Goal: Task Accomplishment & Management: Manage account settings

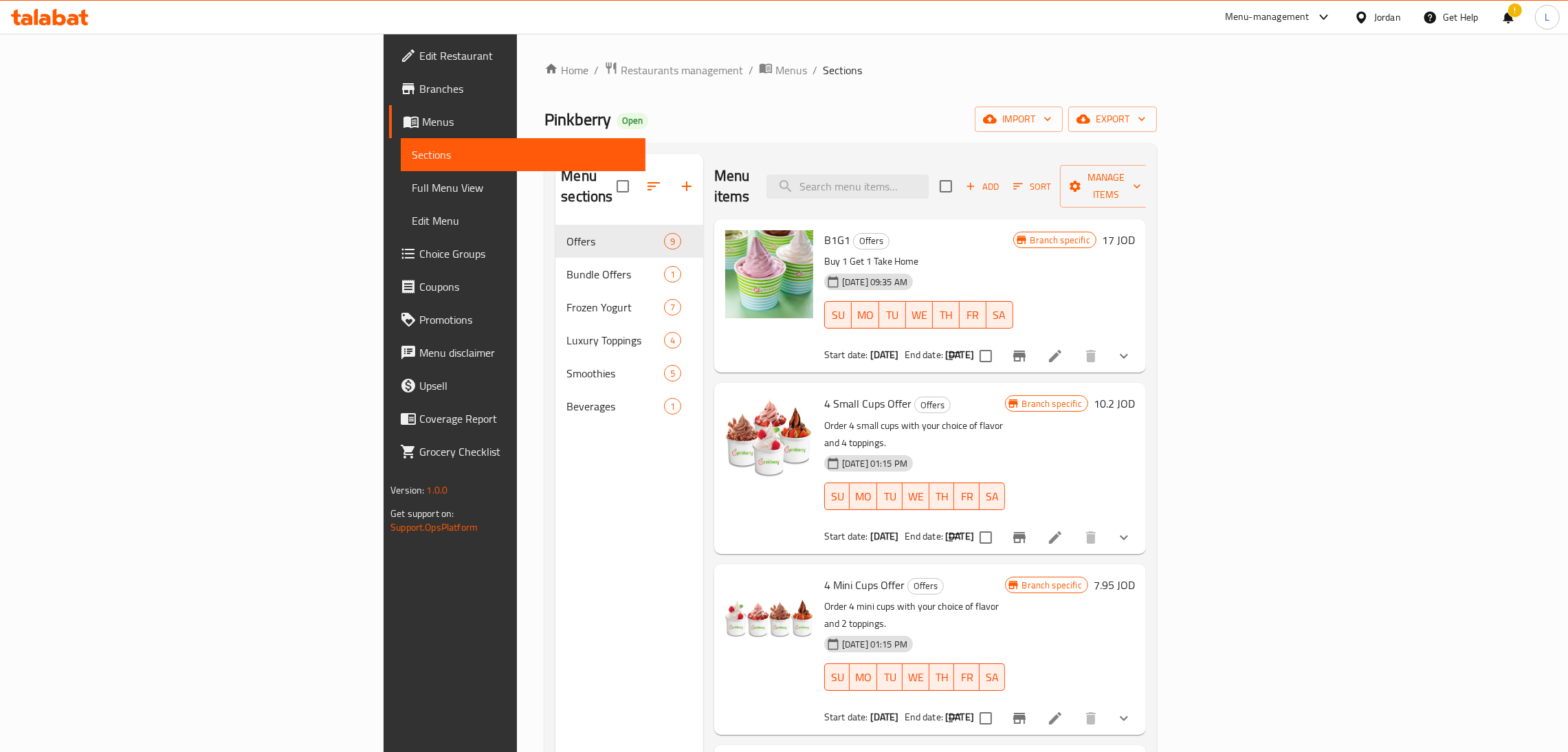
click at [68, 11] on icon at bounding box center [50, 17] width 78 height 17
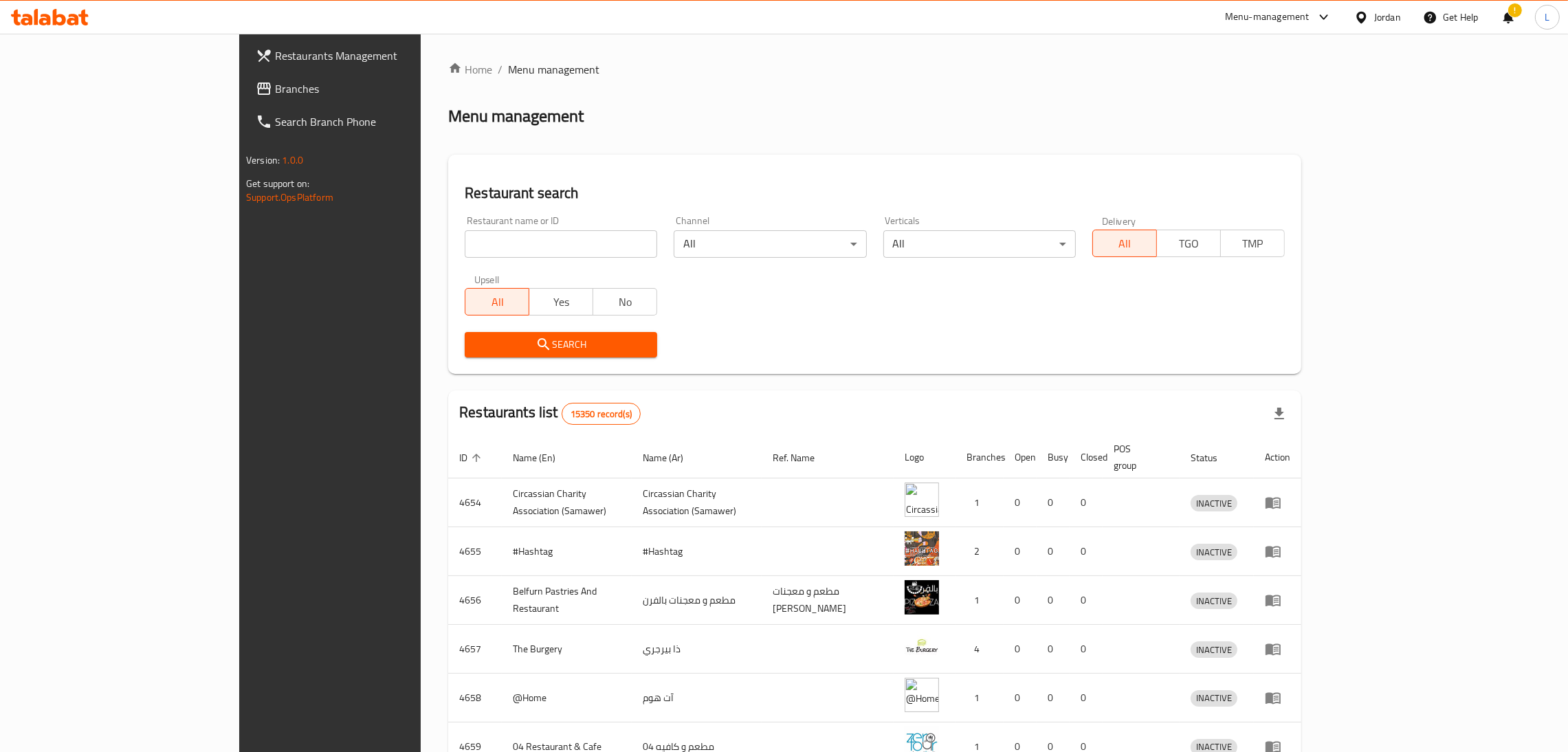
click at [465, 250] on input "search" at bounding box center [561, 244] width 193 height 27
type input "pinkberry"
click button "Search" at bounding box center [561, 344] width 193 height 25
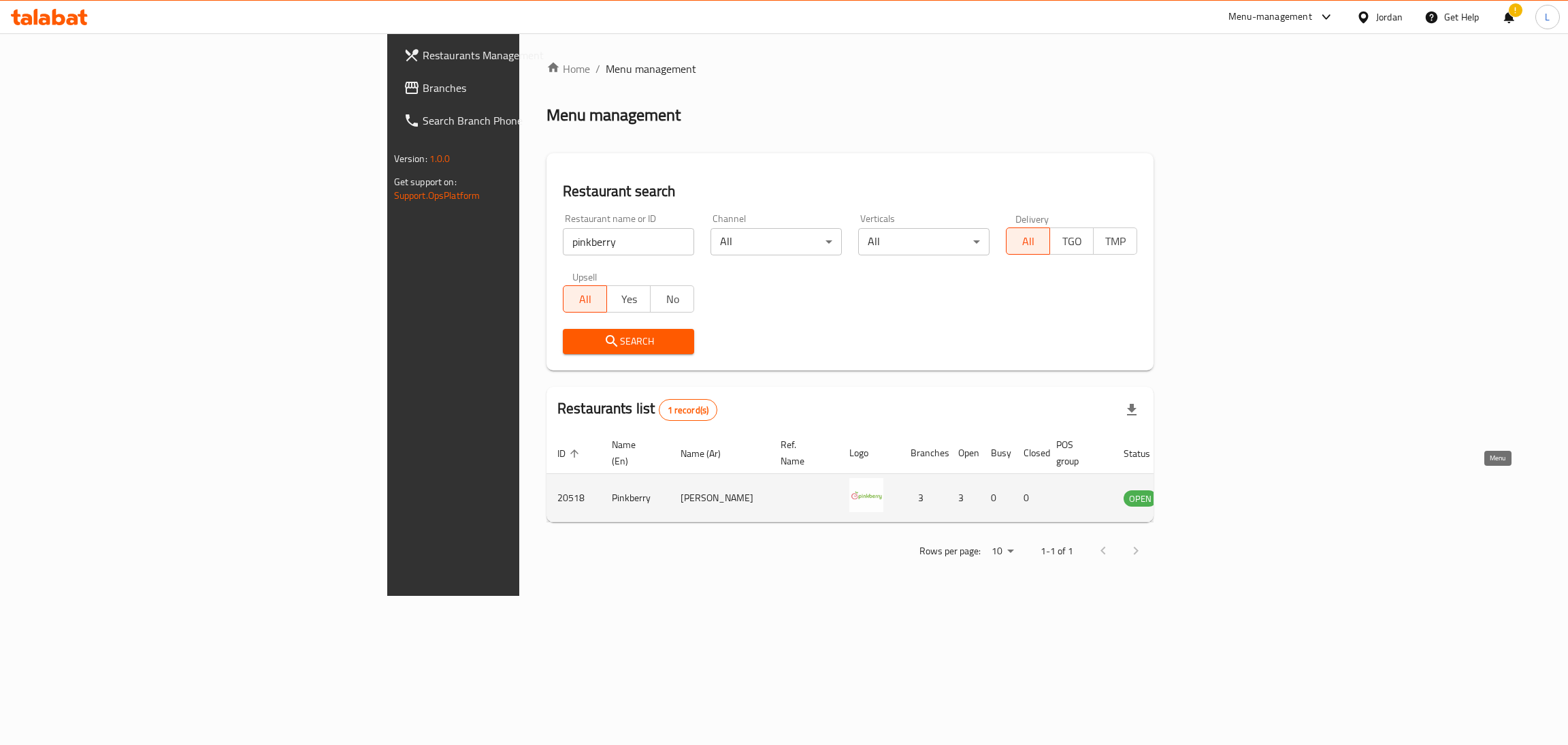
click at [1210, 493] on icon "enhanced table" at bounding box center [1203, 498] width 15 height 11
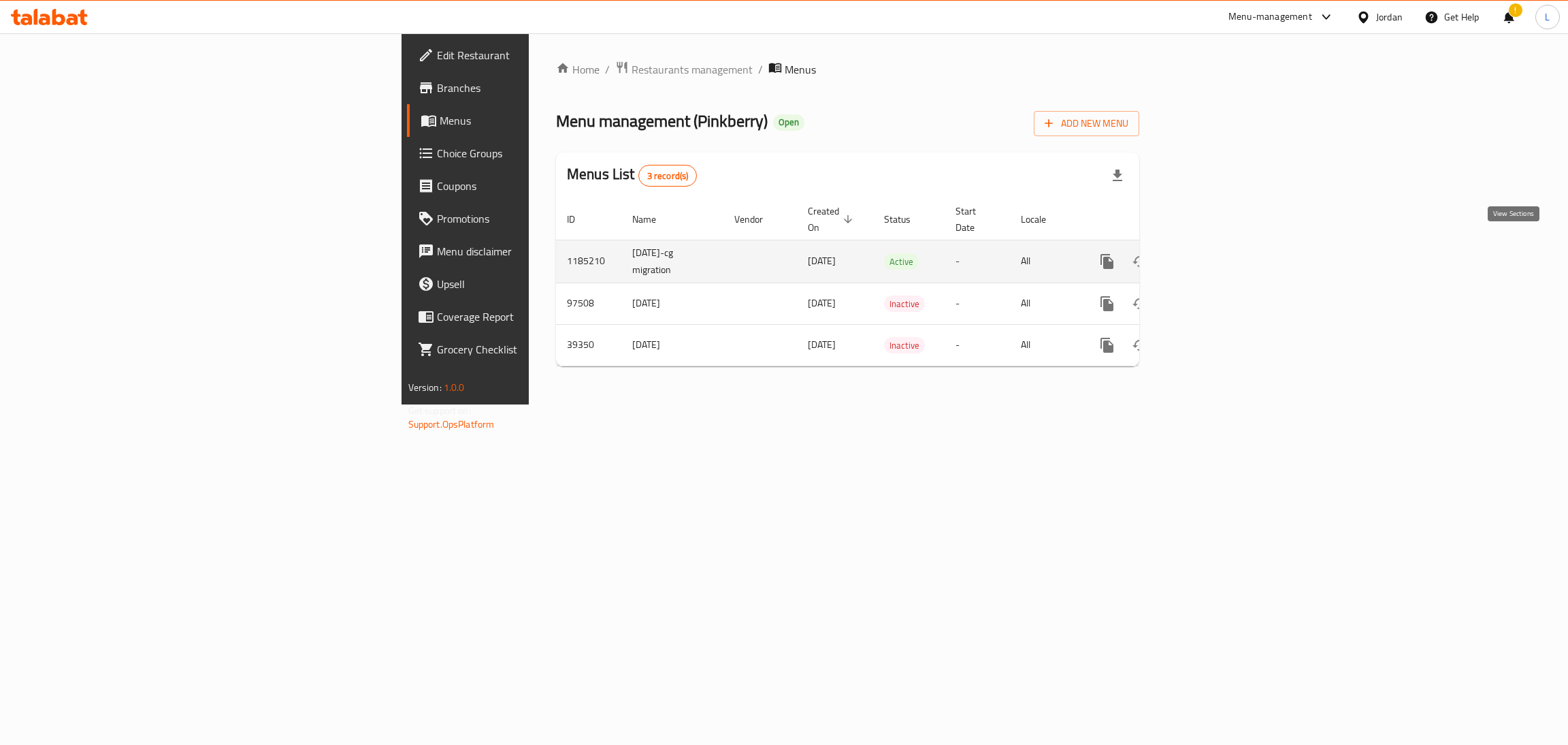
click at [1213, 254] on icon "enhanced table" at bounding box center [1205, 261] width 16 height 16
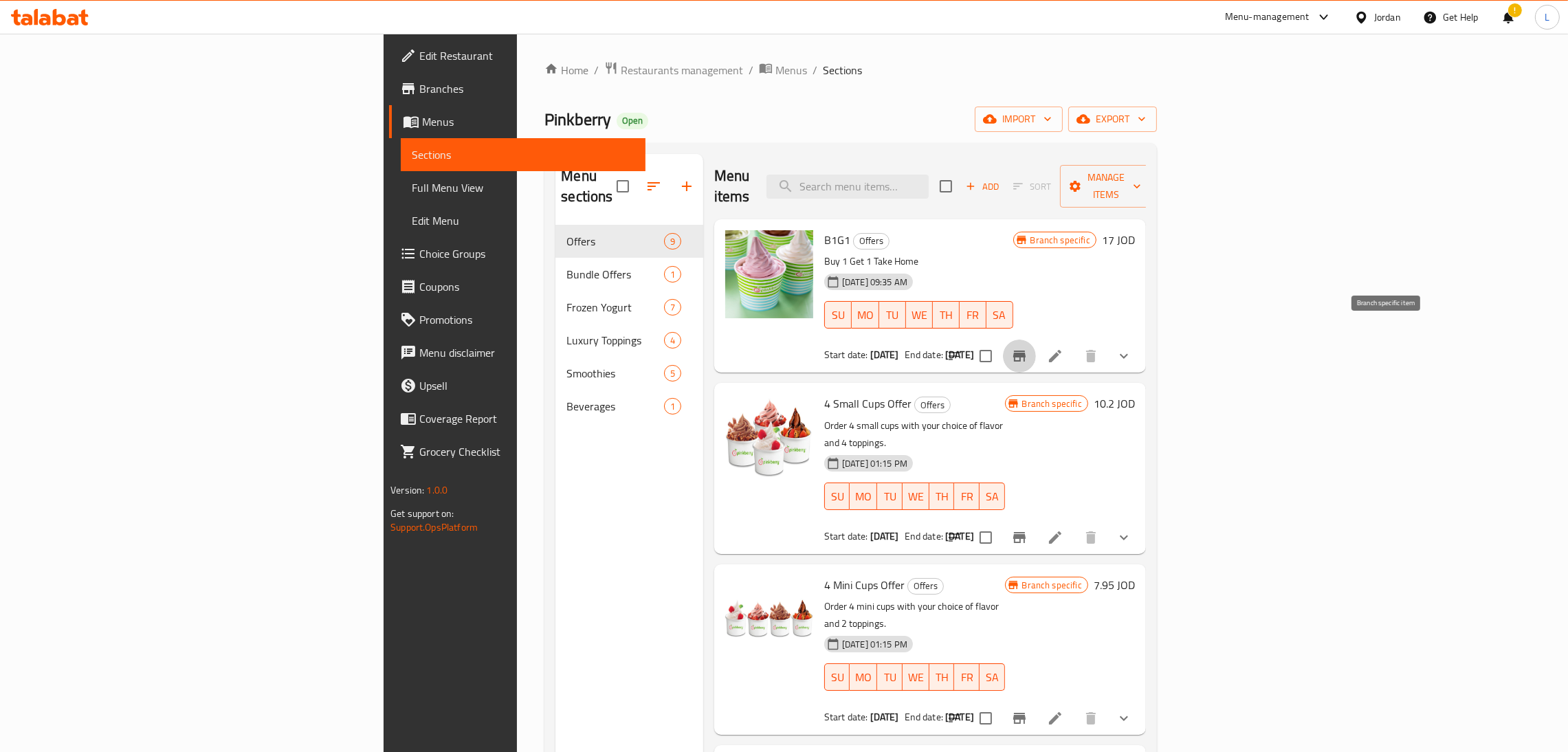
click at [1036, 339] on button "Branch-specific-item" at bounding box center [1019, 356] width 33 height 33
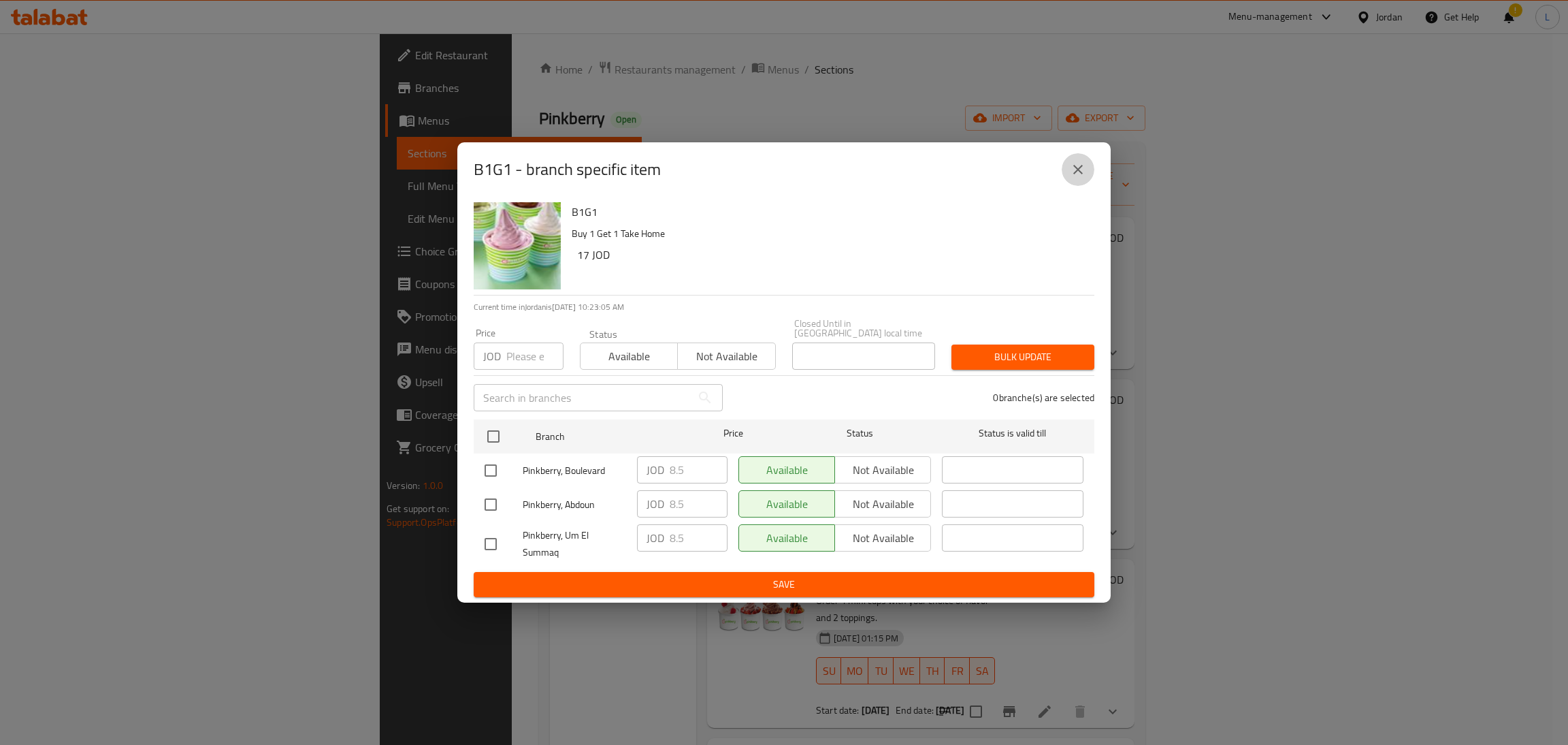
click at [1074, 175] on icon "close" at bounding box center [1078, 169] width 16 height 16
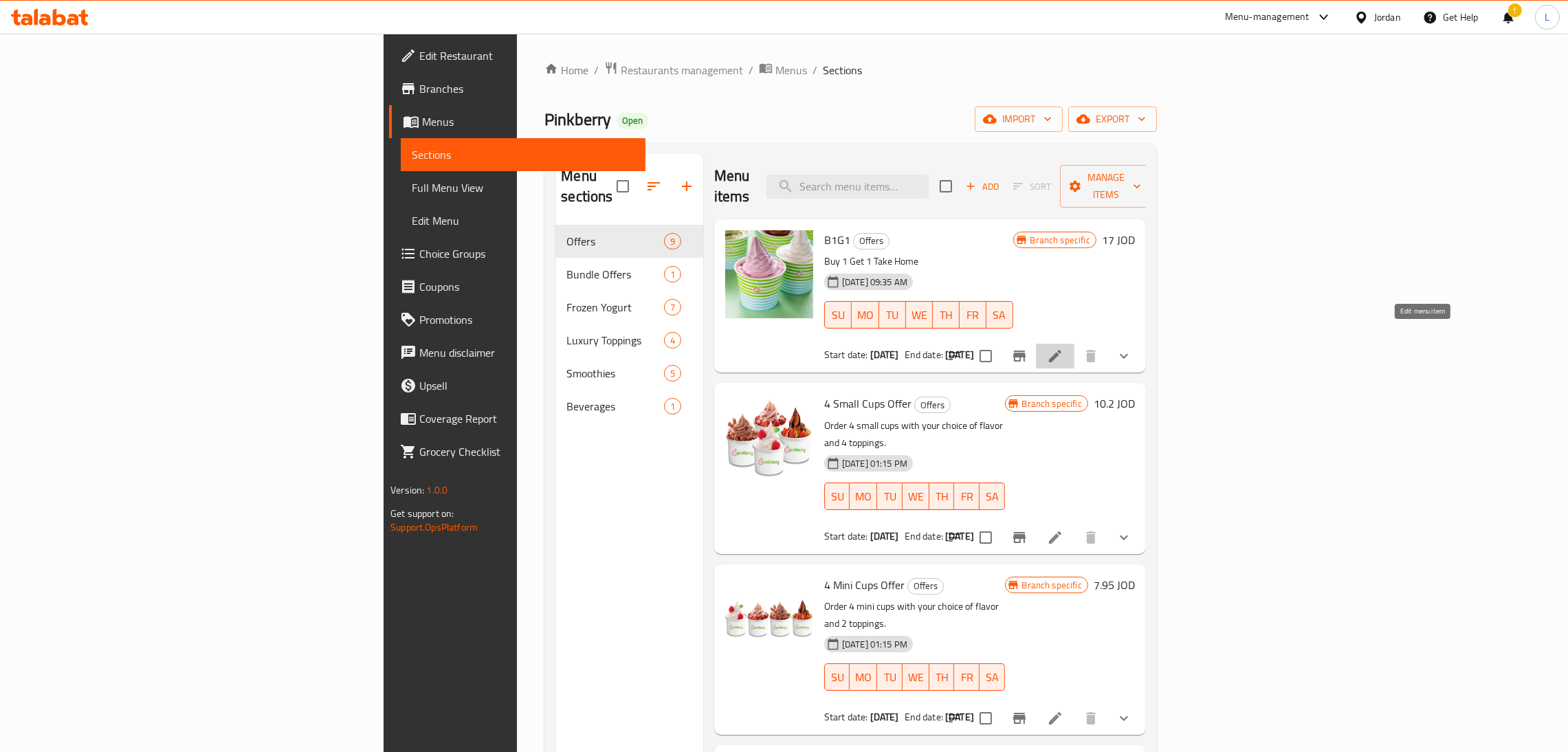
click at [1063, 348] on icon at bounding box center [1054, 356] width 17 height 17
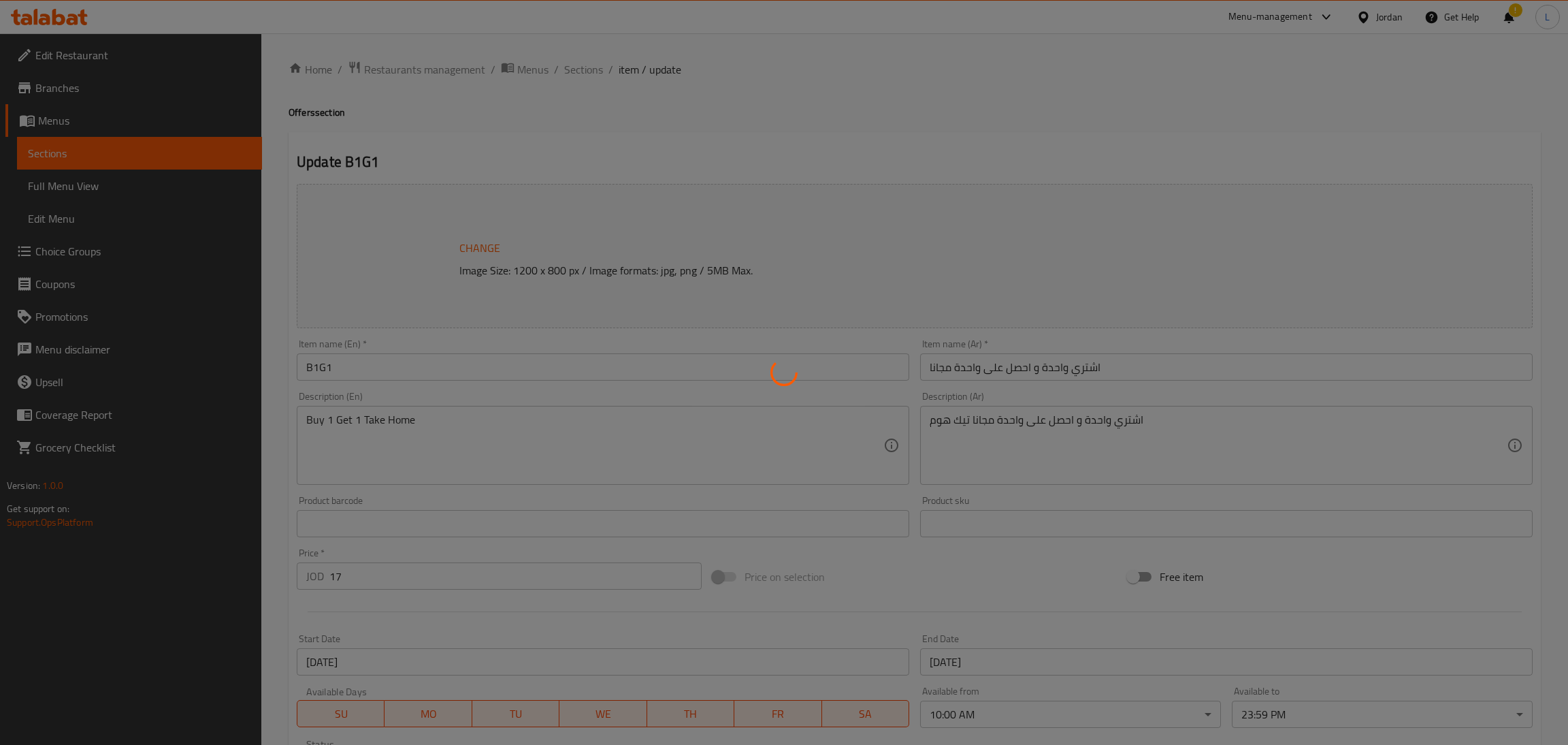
type input "إختيارك من النكهة:"
type input "1"
type input "إختيارك من النكهة: - 1"
type input "1"
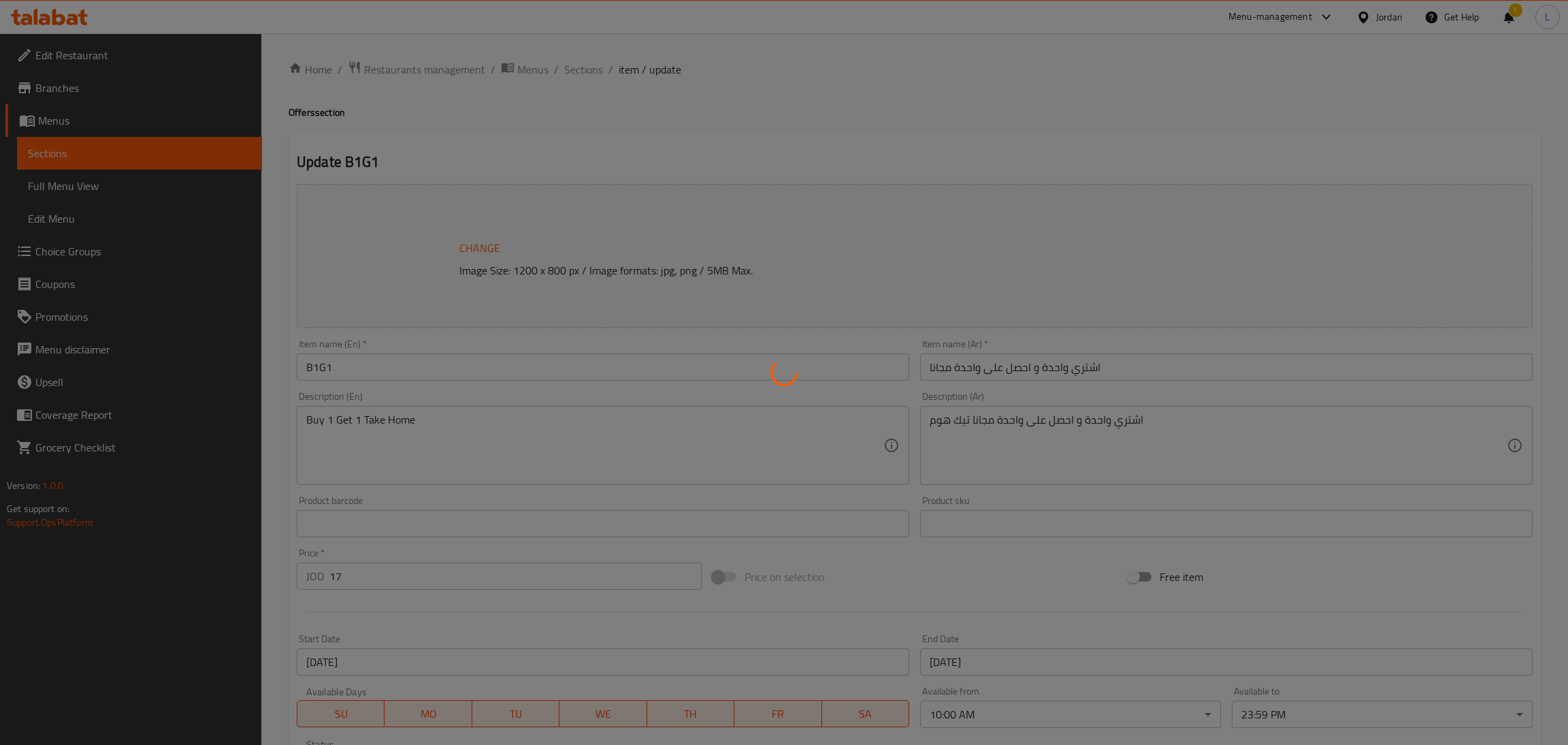
type input "1"
type input "زيادة إضافات:"
type input "0"
type input "36"
type input "زيادة إضافات فاخرة:"
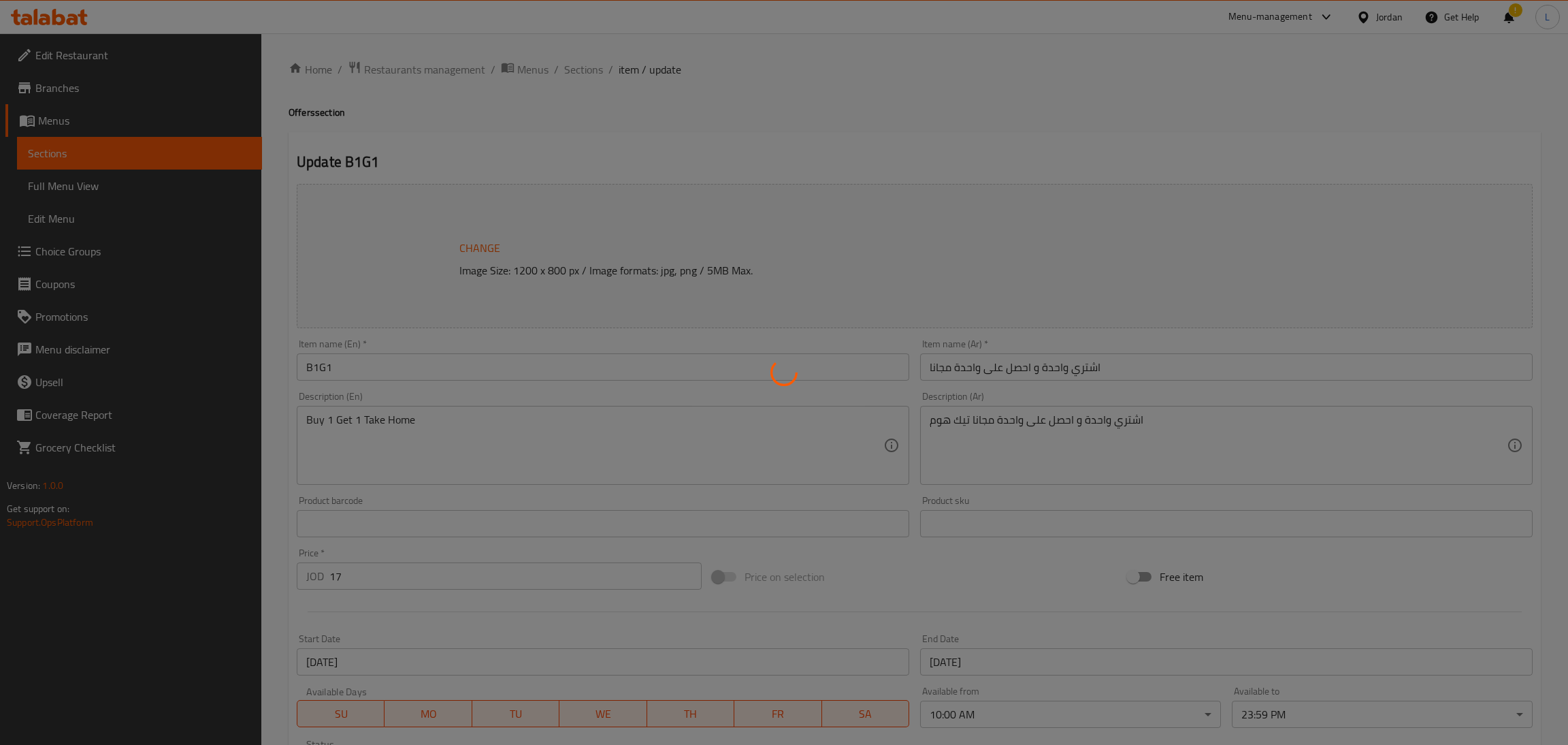
type input "0"
type input "5"
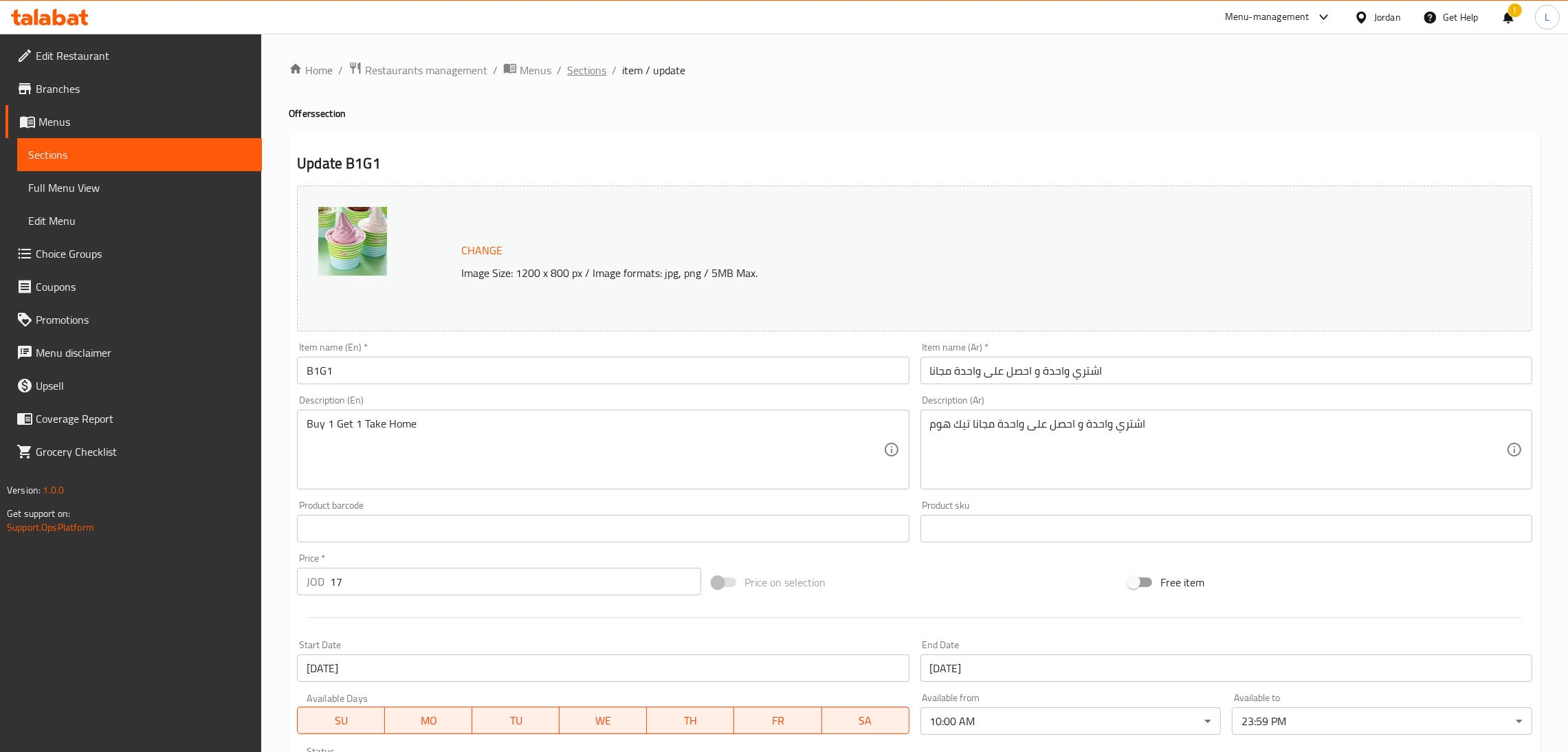
click at [574, 66] on span "Sections" at bounding box center [586, 70] width 39 height 17
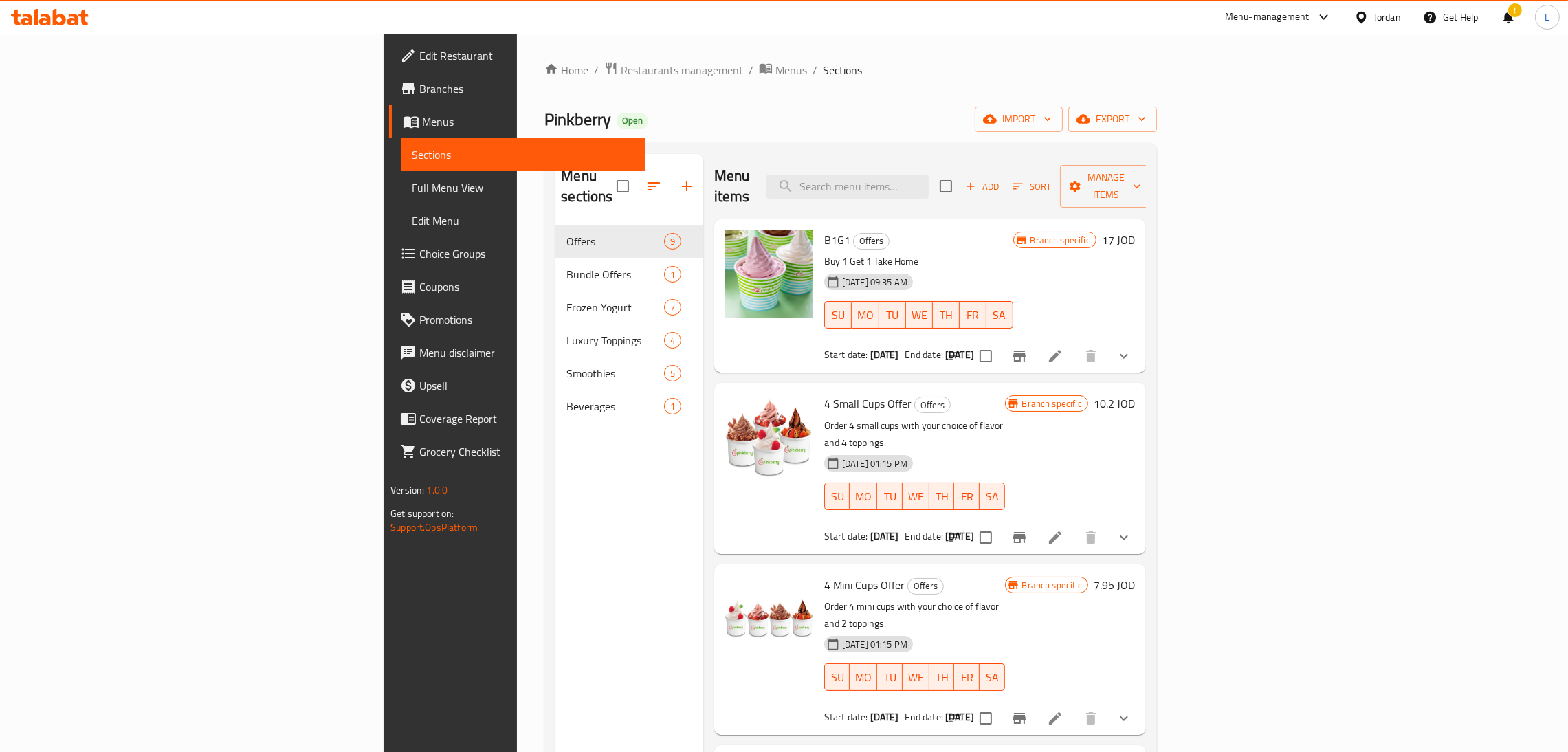
click at [67, 18] on icon at bounding box center [50, 17] width 78 height 17
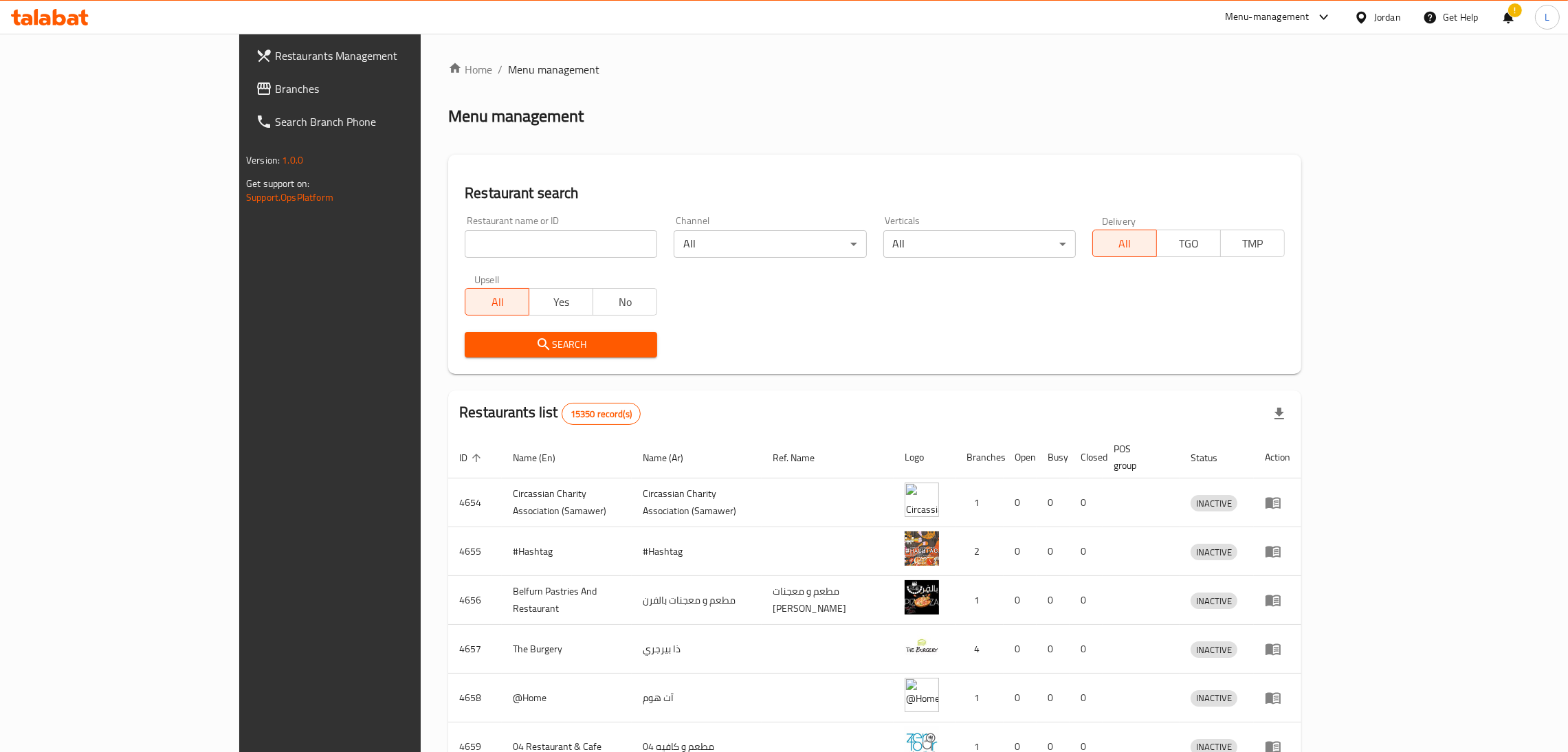
click at [539, 245] on input "search" at bounding box center [561, 244] width 193 height 27
type input "[PERSON_NAME]"
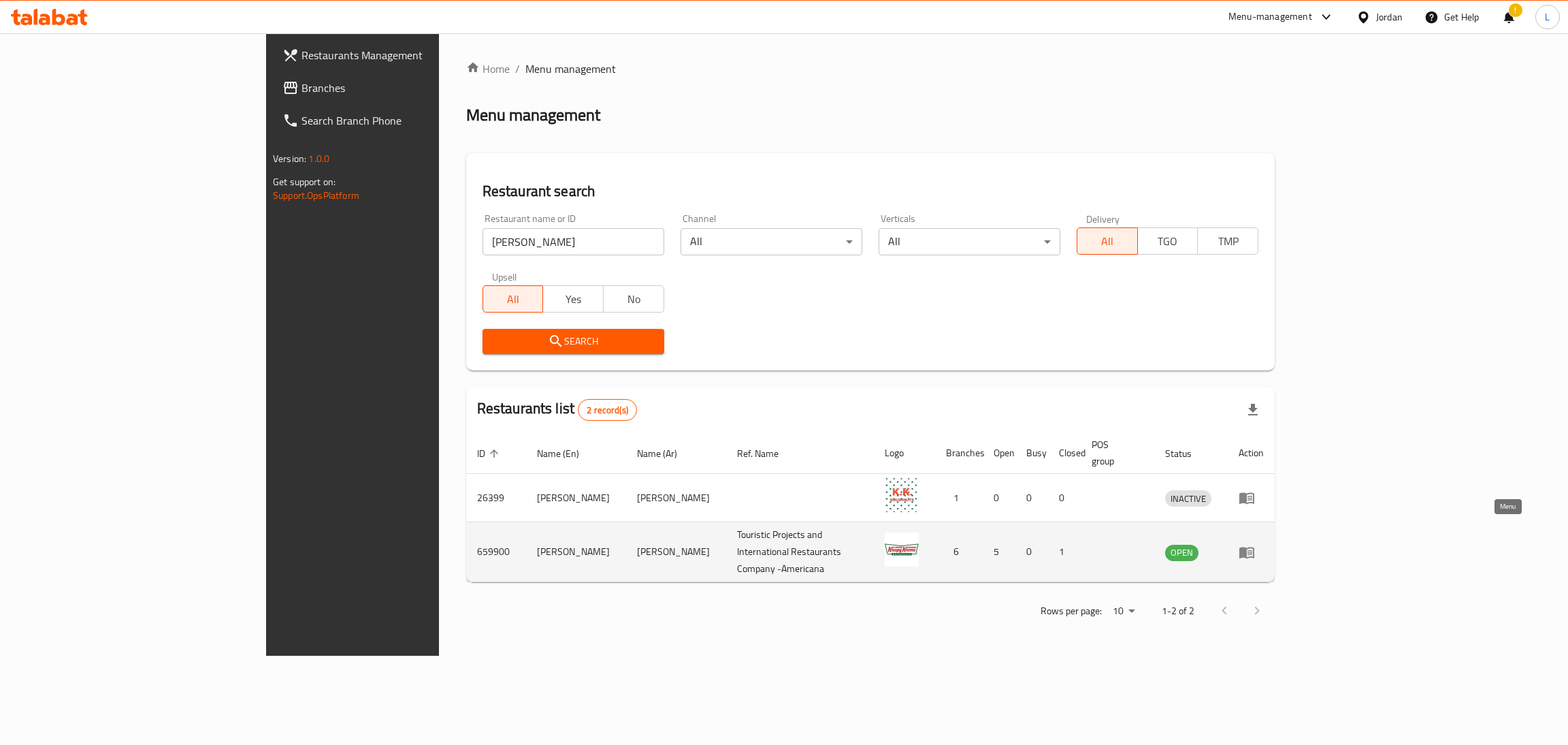
click at [1254, 547] on icon "enhanced table" at bounding box center [1246, 552] width 15 height 11
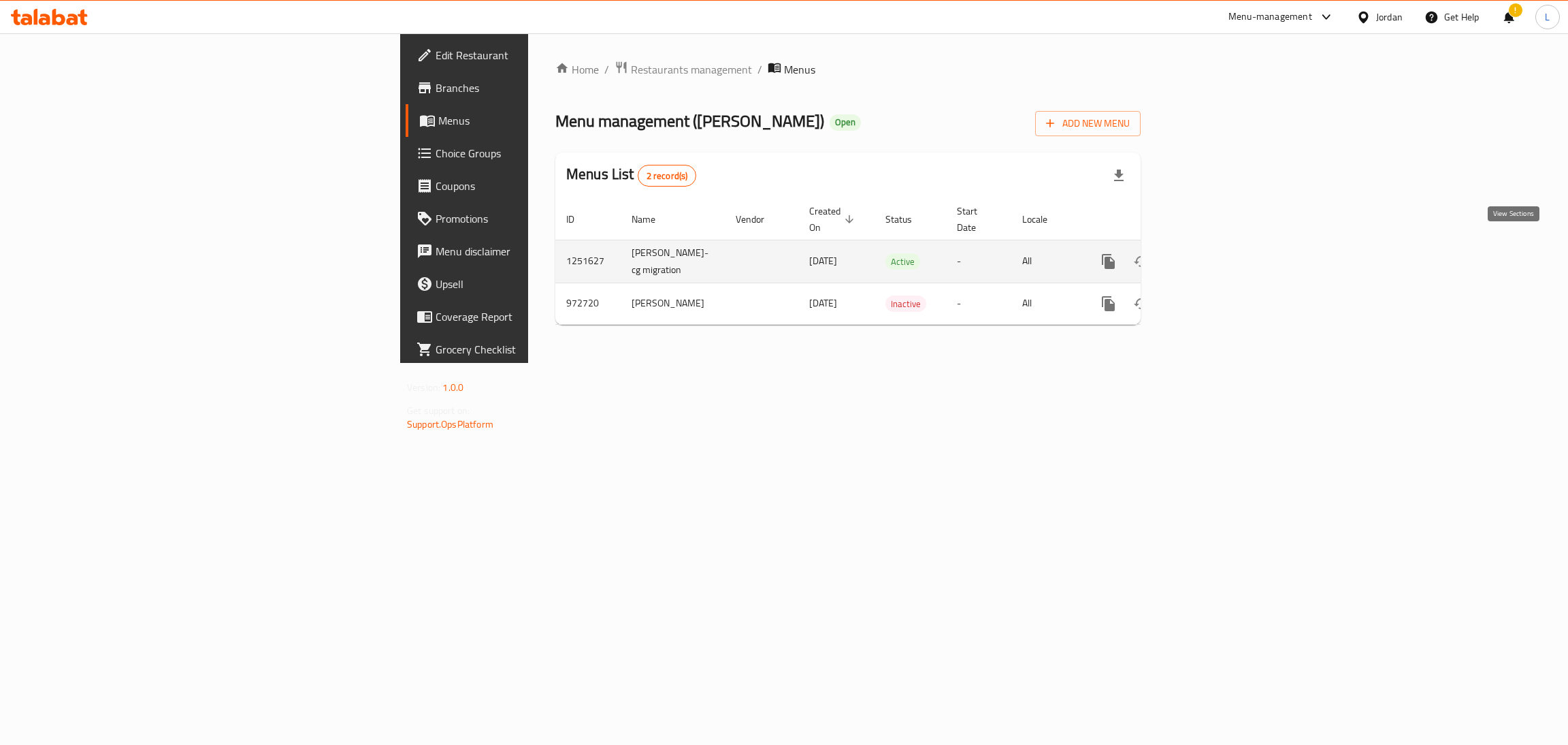
click at [1215, 254] on icon "enhanced table" at bounding box center [1206, 261] width 16 height 16
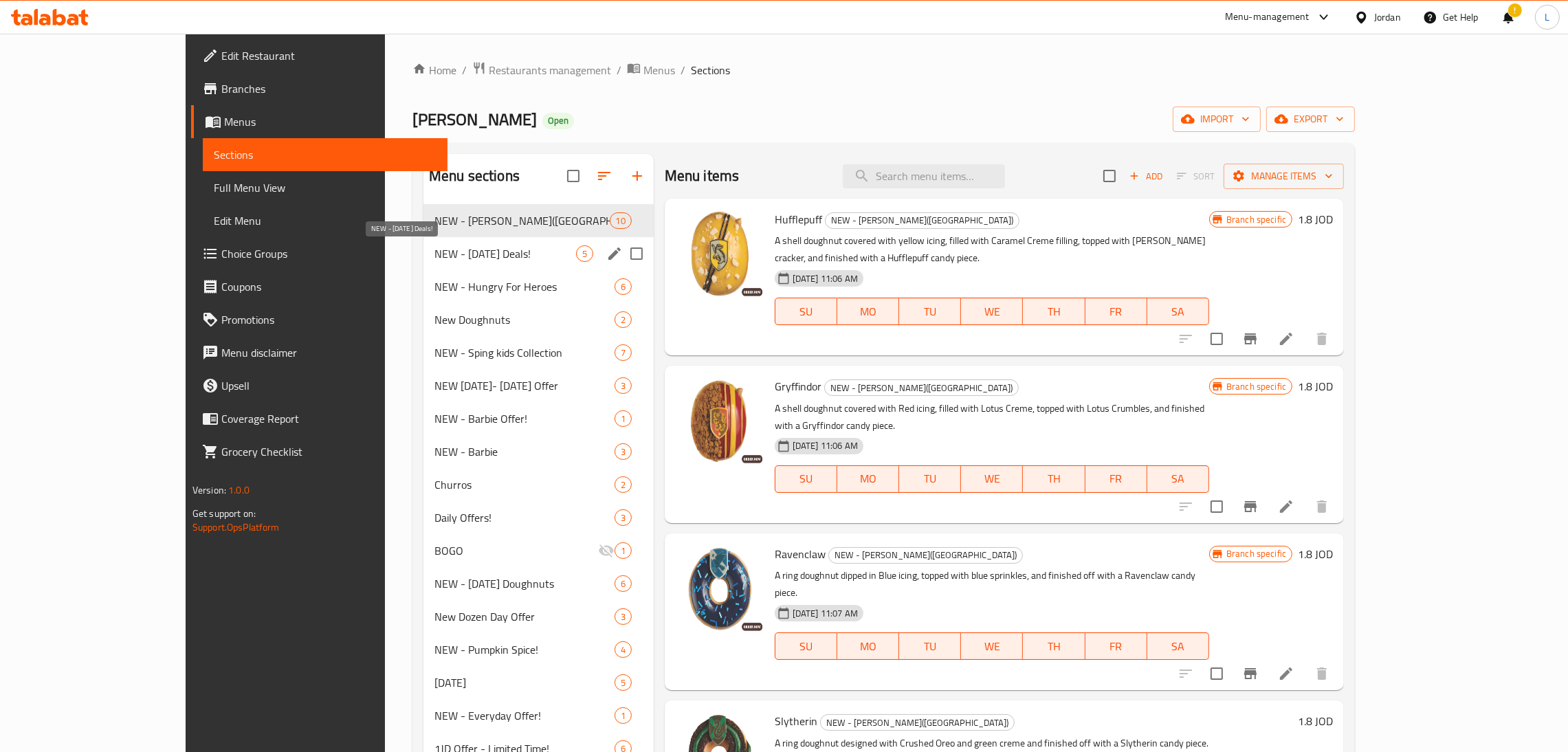
click at [435, 248] on span "NEW - [DATE] Deals!" at bounding box center [506, 253] width 142 height 17
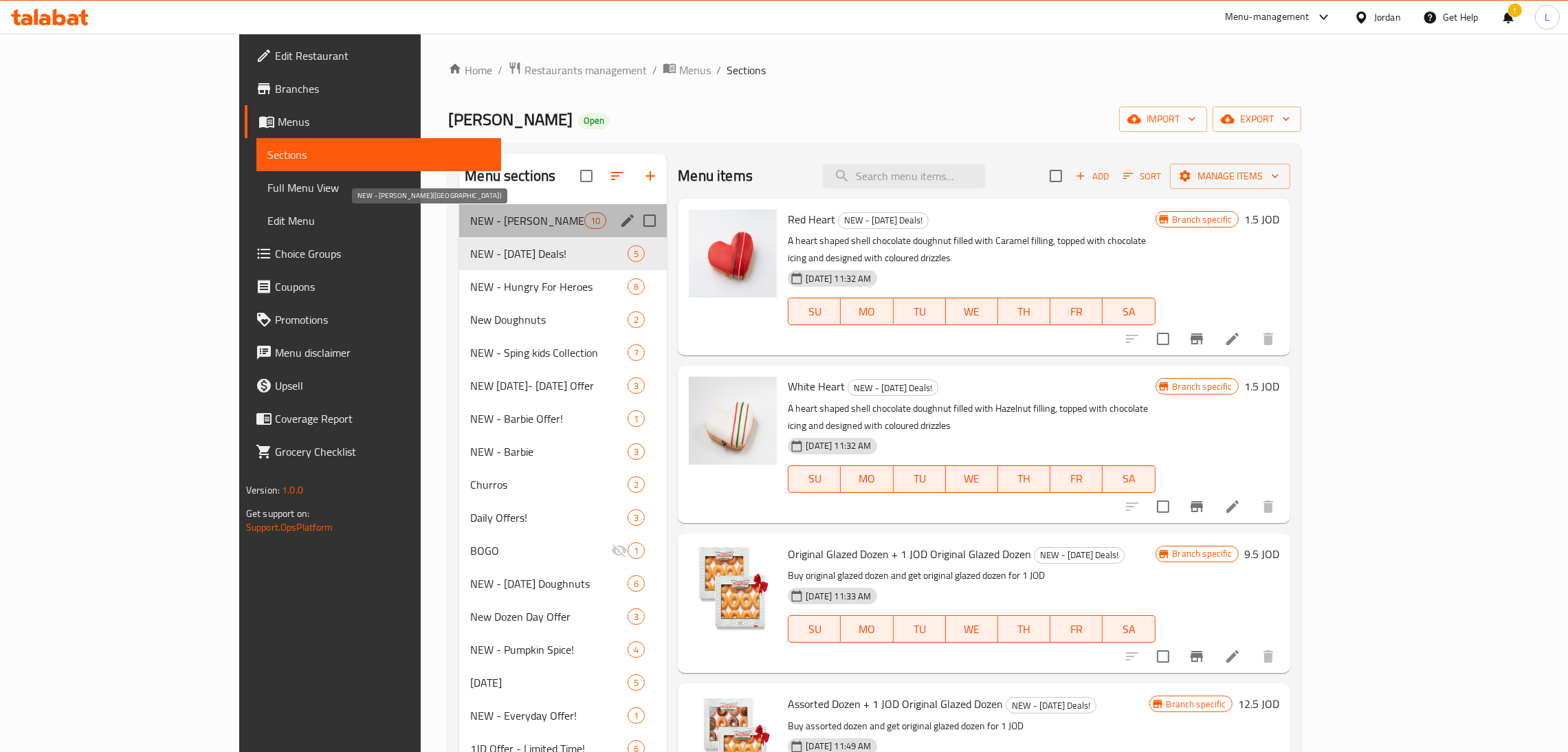
click at [470, 221] on span "NEW - [PERSON_NAME]([GEOGRAPHIC_DATA])" at bounding box center [527, 220] width 114 height 17
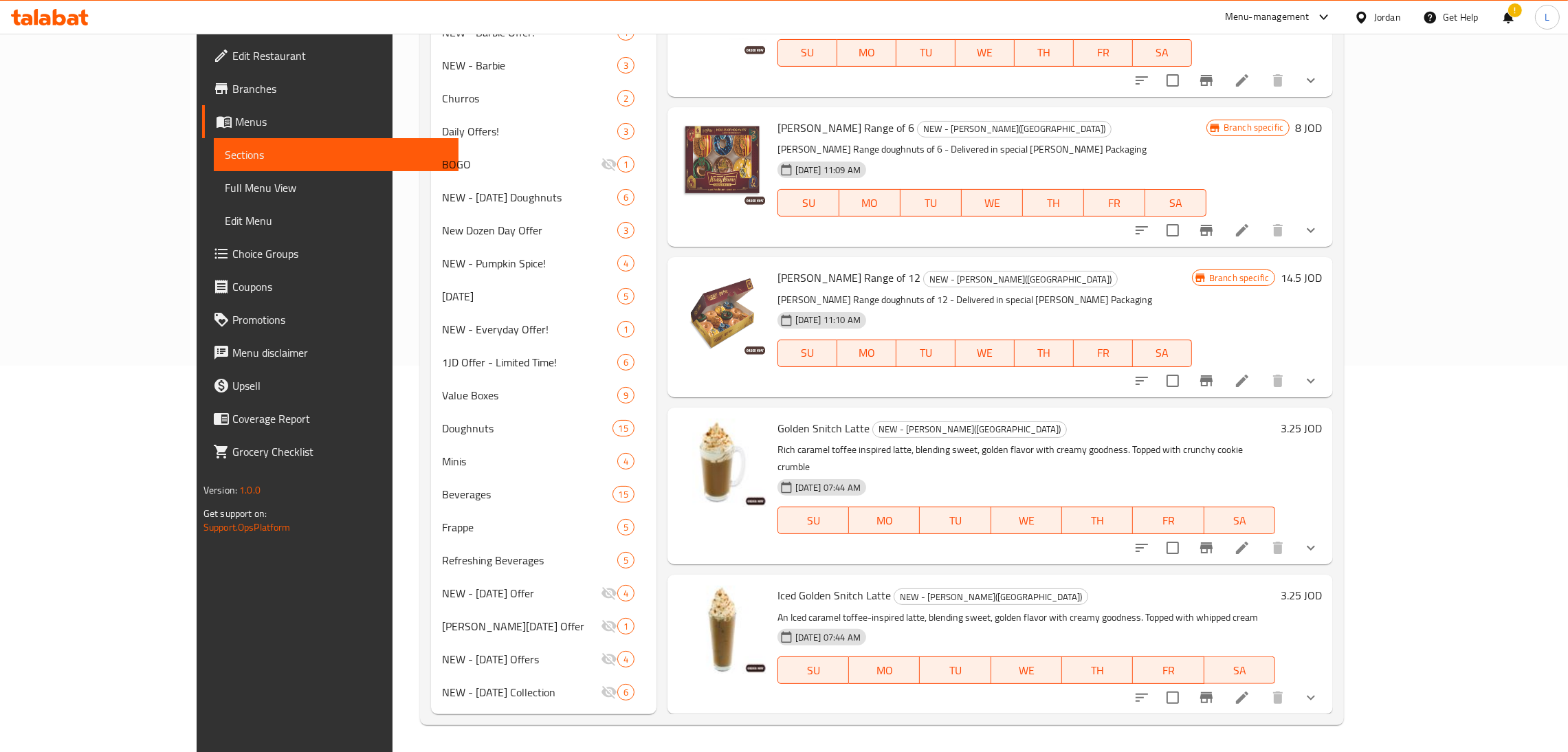
scroll to position [589, 0]
